Goal: Transaction & Acquisition: Purchase product/service

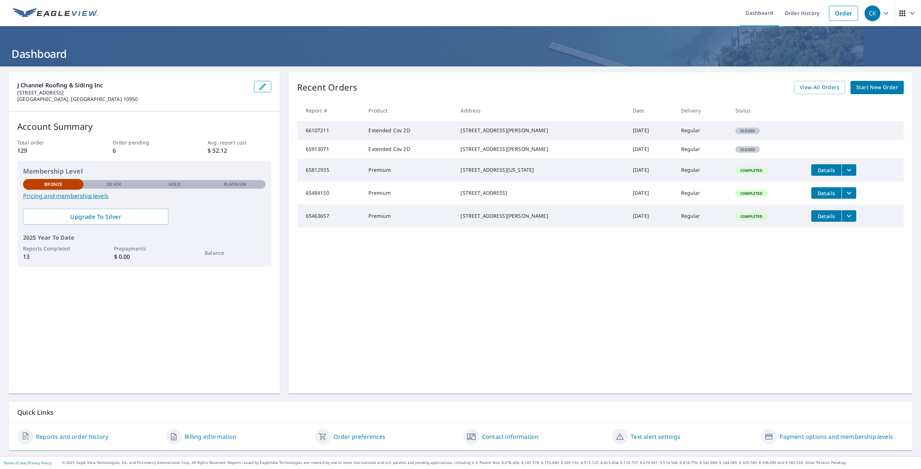
click at [856, 88] on span "Start New Order" at bounding box center [877, 87] width 42 height 9
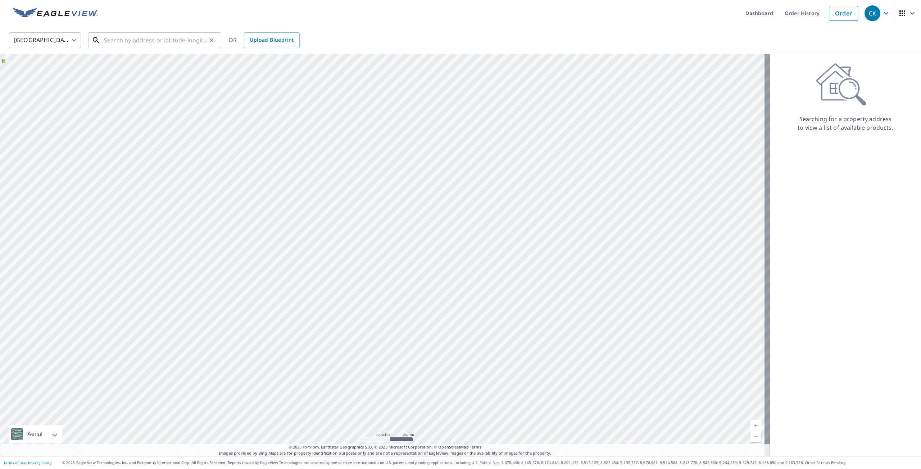
click at [172, 41] on input "text" at bounding box center [155, 40] width 102 height 20
drag, startPoint x: 146, startPoint y: 42, endPoint x: 100, endPoint y: 38, distance: 45.8
click at [100, 39] on div "2 reom ​" at bounding box center [154, 40] width 133 height 16
paste input "[GEOGRAPHIC_DATA][PERSON_NAME]"
click at [181, 61] on span "2 Roanoke Dr" at bounding box center [158, 61] width 113 height 9
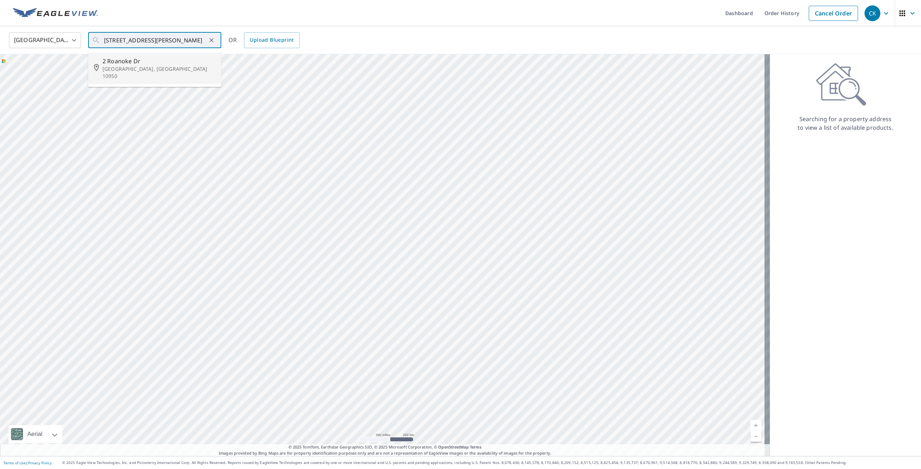
type input "[STREET_ADDRESS][PERSON_NAME]"
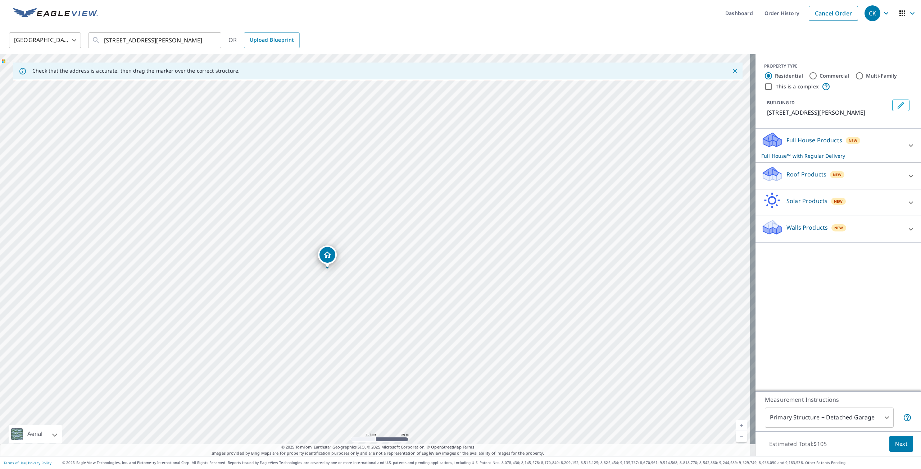
click at [834, 229] on span "New" at bounding box center [838, 228] width 9 height 6
click at [848, 141] on span "New" at bounding box center [852, 141] width 9 height 6
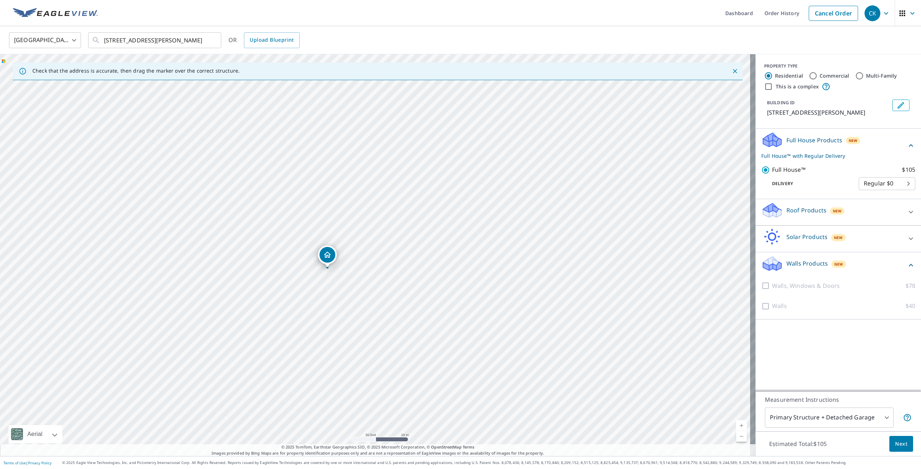
click at [901, 441] on span "Next" at bounding box center [901, 444] width 12 height 9
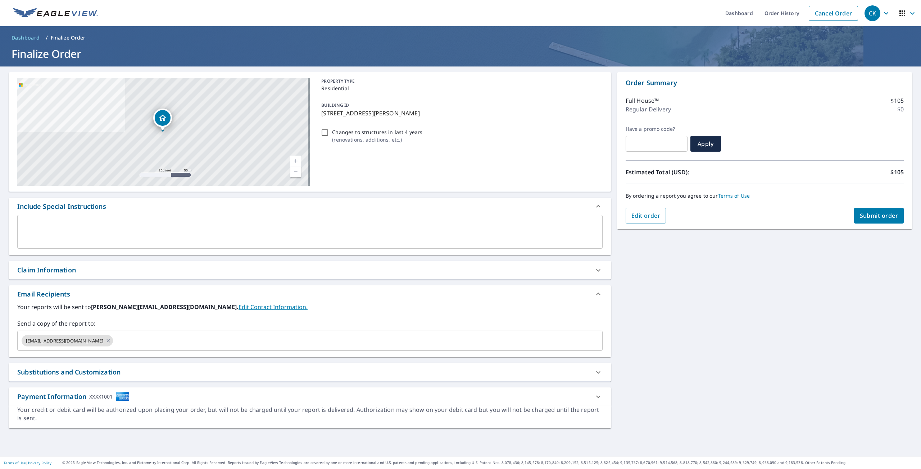
click at [887, 219] on span "Submit order" at bounding box center [879, 216] width 38 height 8
